Goal: Navigation & Orientation: Find specific page/section

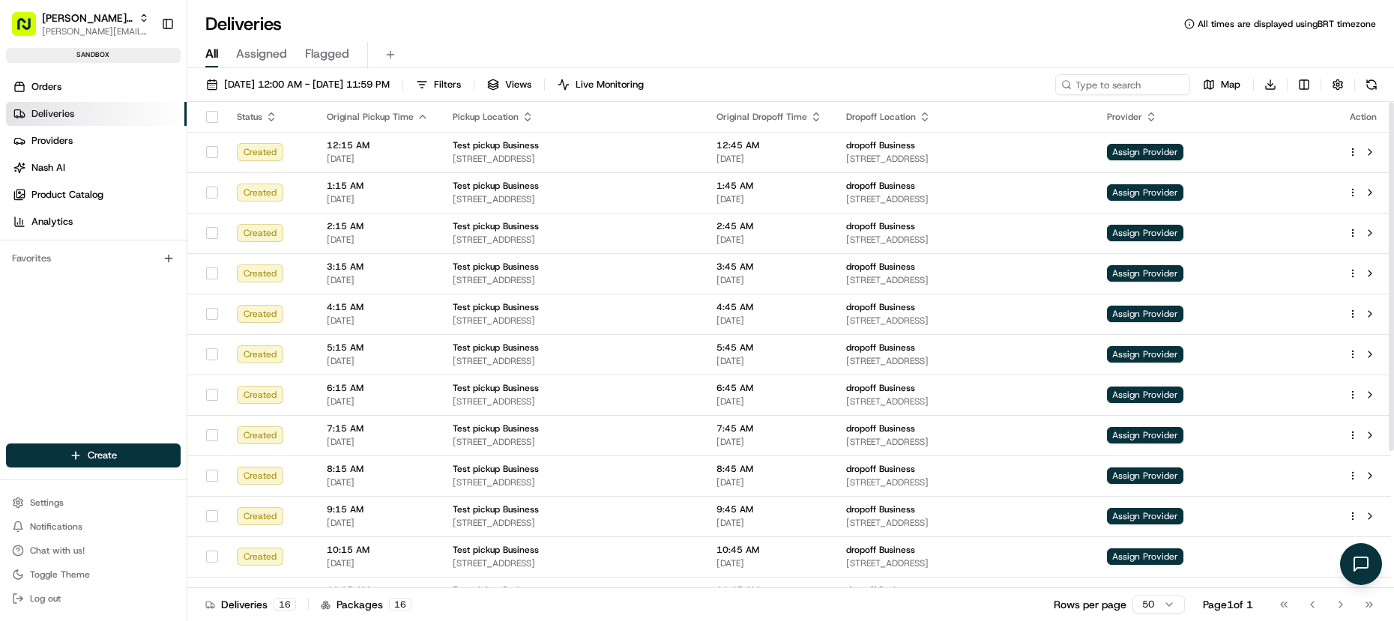
click at [94, 276] on div "Orders Deliveries Providers [PERSON_NAME] Product Catalog Analytics Favorites" at bounding box center [93, 271] width 187 height 405
click at [95, 149] on link "Providers" at bounding box center [96, 141] width 181 height 24
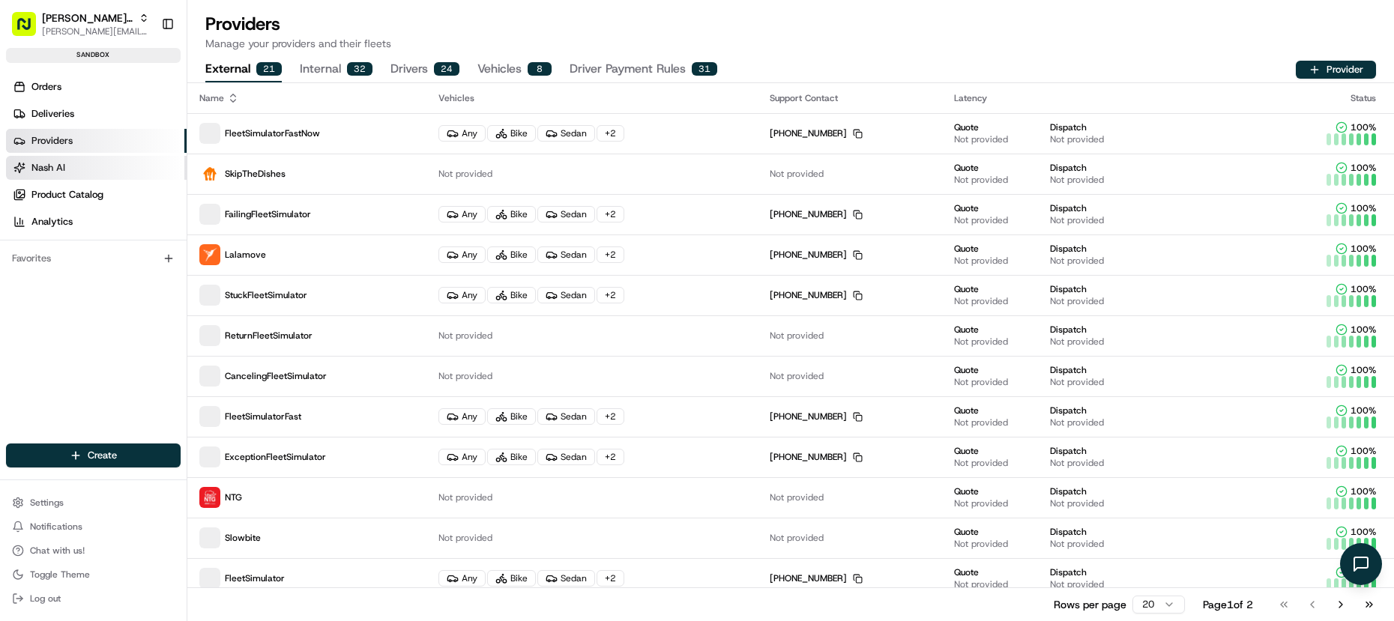
click at [94, 162] on link "Nash AI" at bounding box center [96, 168] width 181 height 24
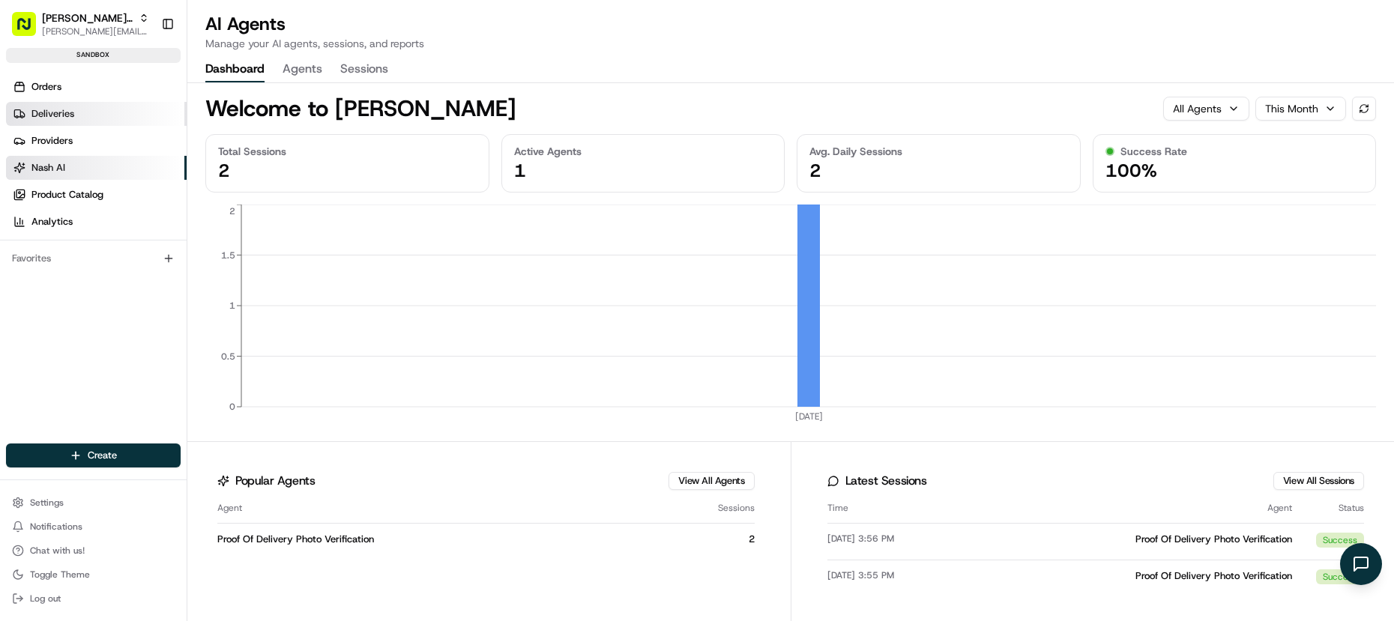
click at [82, 124] on link "Deliveries" at bounding box center [96, 114] width 181 height 24
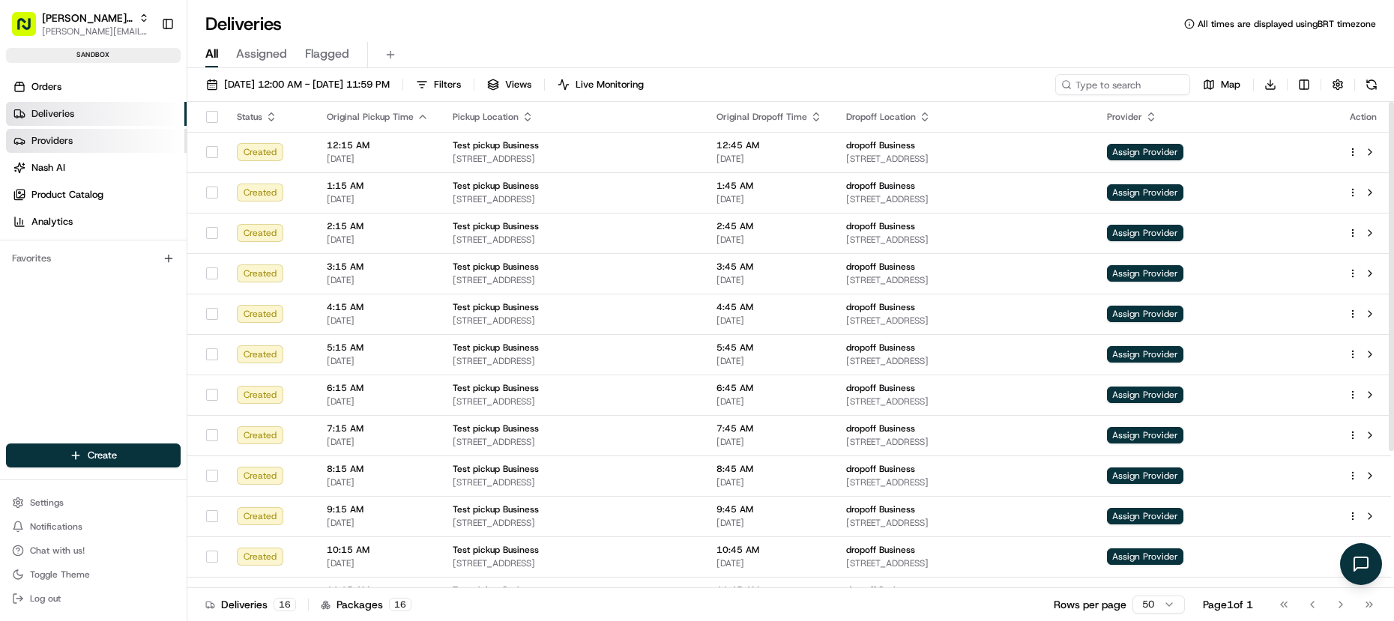
click at [100, 136] on link "Providers" at bounding box center [96, 141] width 181 height 24
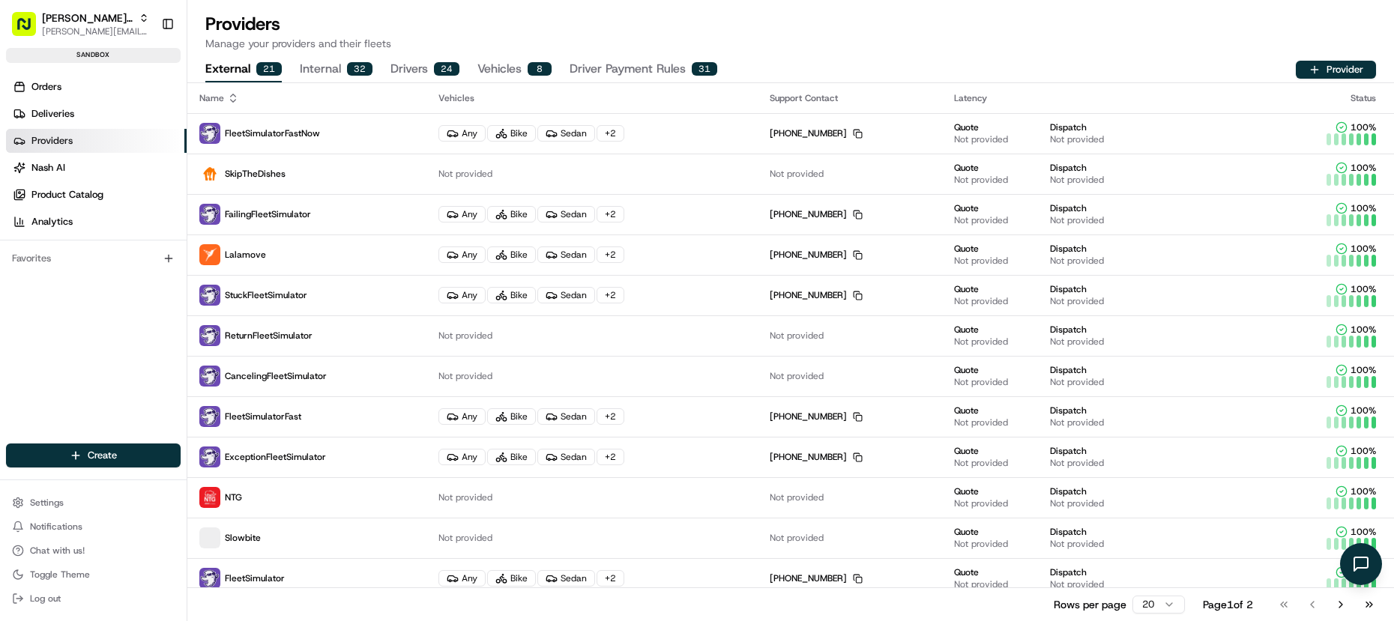
click at [426, 61] on button "Drivers 24" at bounding box center [424, 69] width 69 height 25
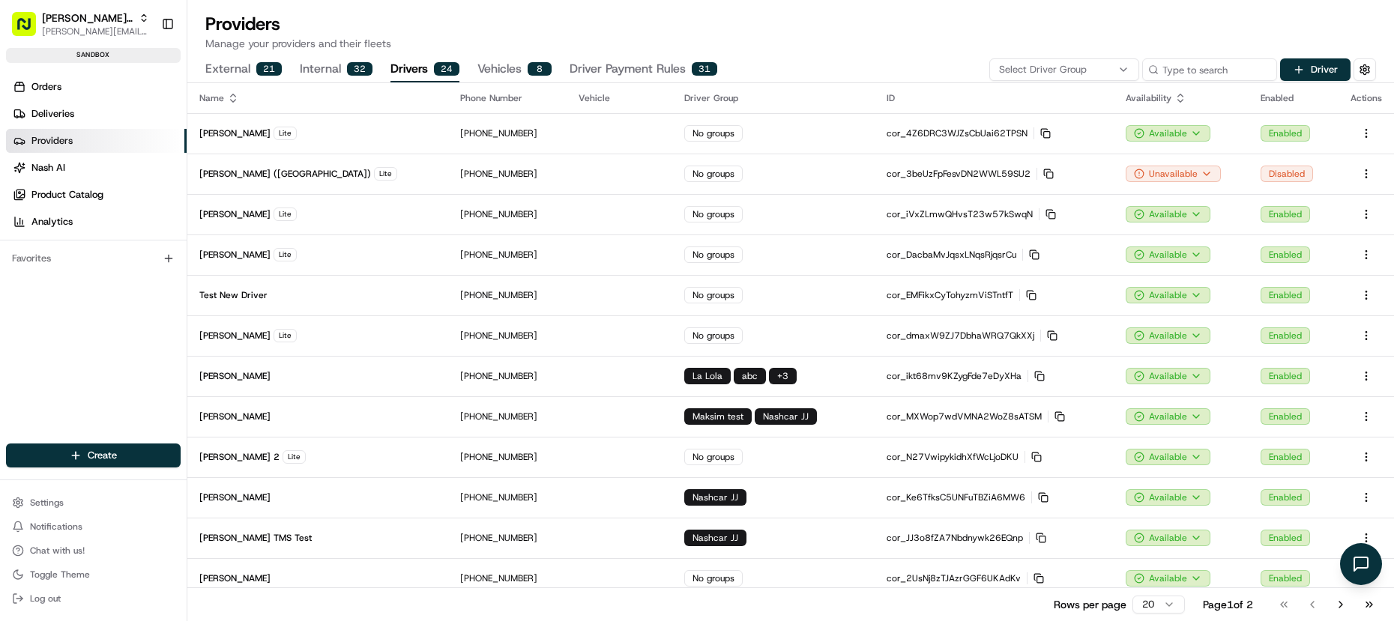
click at [89, 348] on div "Orders Deliveries Providers [PERSON_NAME] Product Catalog Analytics Favorites" at bounding box center [93, 271] width 187 height 405
